Goal: Task Accomplishment & Management: Use online tool/utility

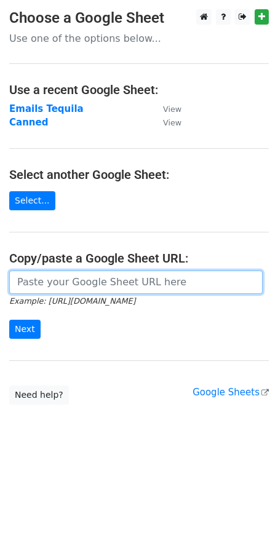
click at [109, 279] on input "url" at bounding box center [135, 281] width 253 height 23
paste input "[URL][DOMAIN_NAME]"
type input "[URL][DOMAIN_NAME]"
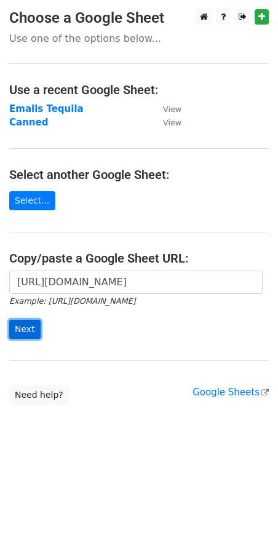
click at [20, 333] on input "Next" at bounding box center [24, 329] width 31 height 19
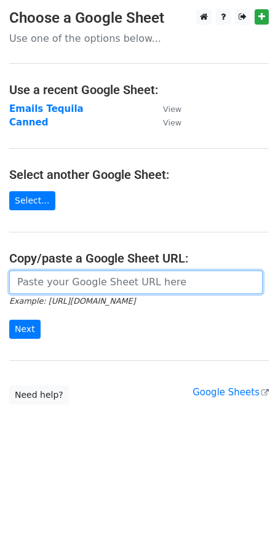
drag, startPoint x: 98, startPoint y: 272, endPoint x: 102, endPoint y: 280, distance: 8.8
click at [98, 272] on input "url" at bounding box center [135, 281] width 253 height 23
paste input "https://docs.google.com/spreadsheets/d/1JvDkZP0RwxbRPMmA2THJPix-enutGeXbTA0_h1x…"
type input "https://docs.google.com/spreadsheets/d/1JvDkZP0RwxbRPMmA2THJPix-enutGeXbTA0_h1x…"
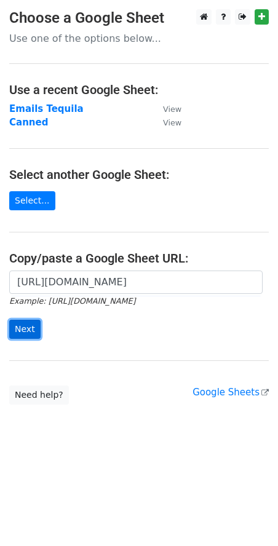
scroll to position [0, 0]
click at [30, 323] on input "Next" at bounding box center [24, 329] width 31 height 19
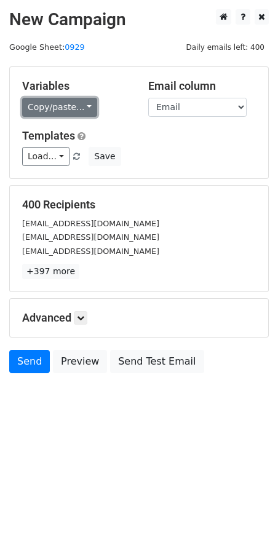
click at [70, 110] on link "Copy/paste..." at bounding box center [59, 107] width 75 height 19
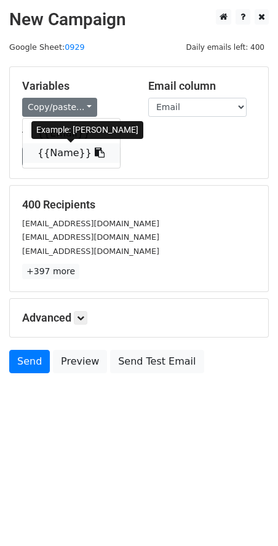
click at [47, 154] on link "{{Name}}" at bounding box center [71, 153] width 97 height 20
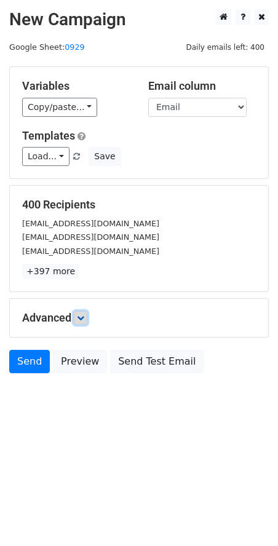
click at [81, 322] on link at bounding box center [81, 318] width 14 height 14
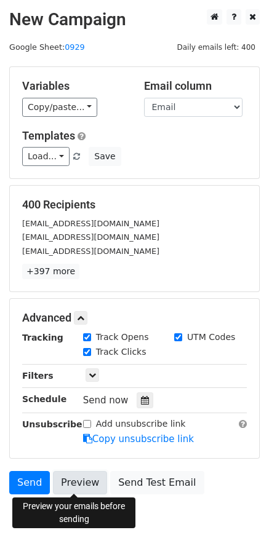
click at [77, 483] on link "Preview" at bounding box center [80, 482] width 54 height 23
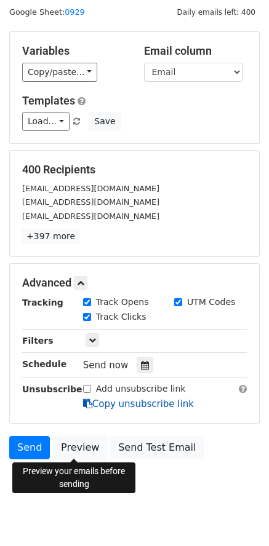
scroll to position [52, 0]
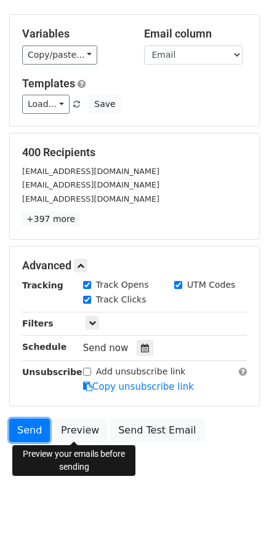
drag, startPoint x: 26, startPoint y: 432, endPoint x: 148, endPoint y: 405, distance: 125.3
click at [26, 432] on link "Send" at bounding box center [29, 430] width 41 height 23
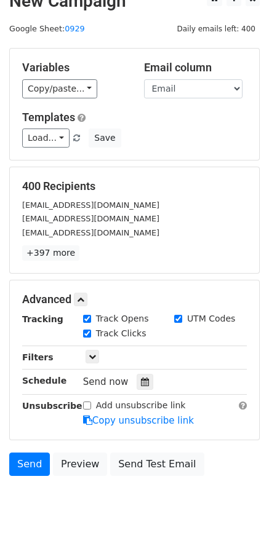
scroll to position [0, 0]
